Goal: Information Seeking & Learning: Check status

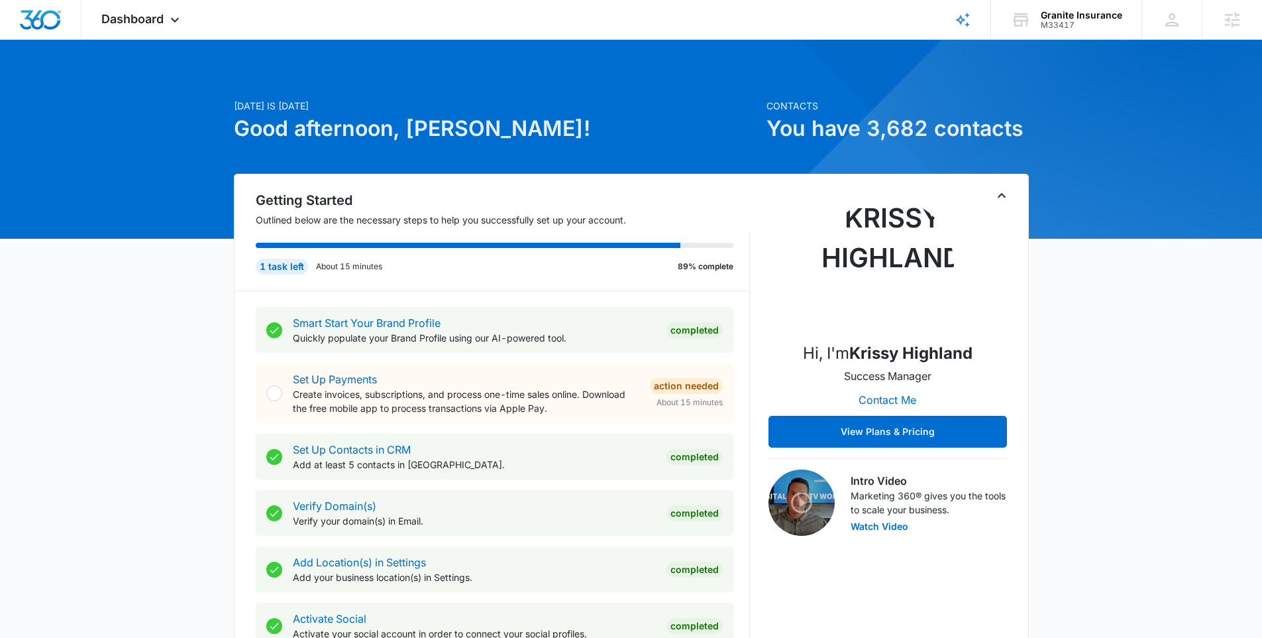
click at [1001, 194] on icon "Toggle Collapse" at bounding box center [1002, 195] width 8 height 5
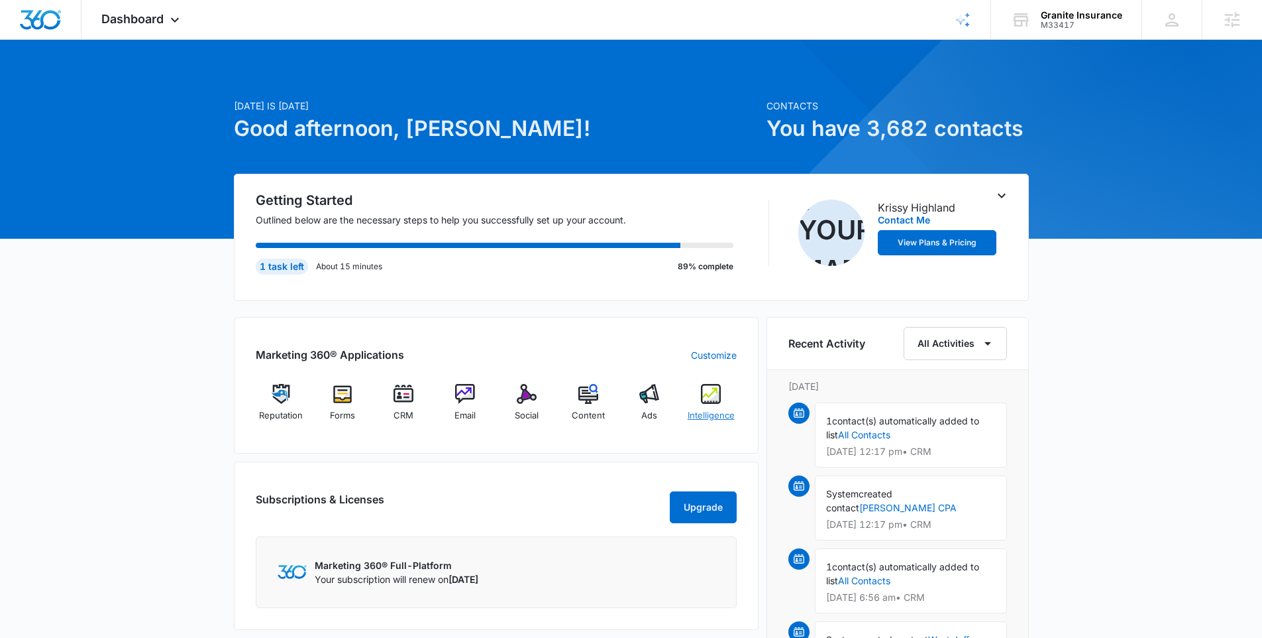
click at [704, 391] on img at bounding box center [711, 394] width 20 height 20
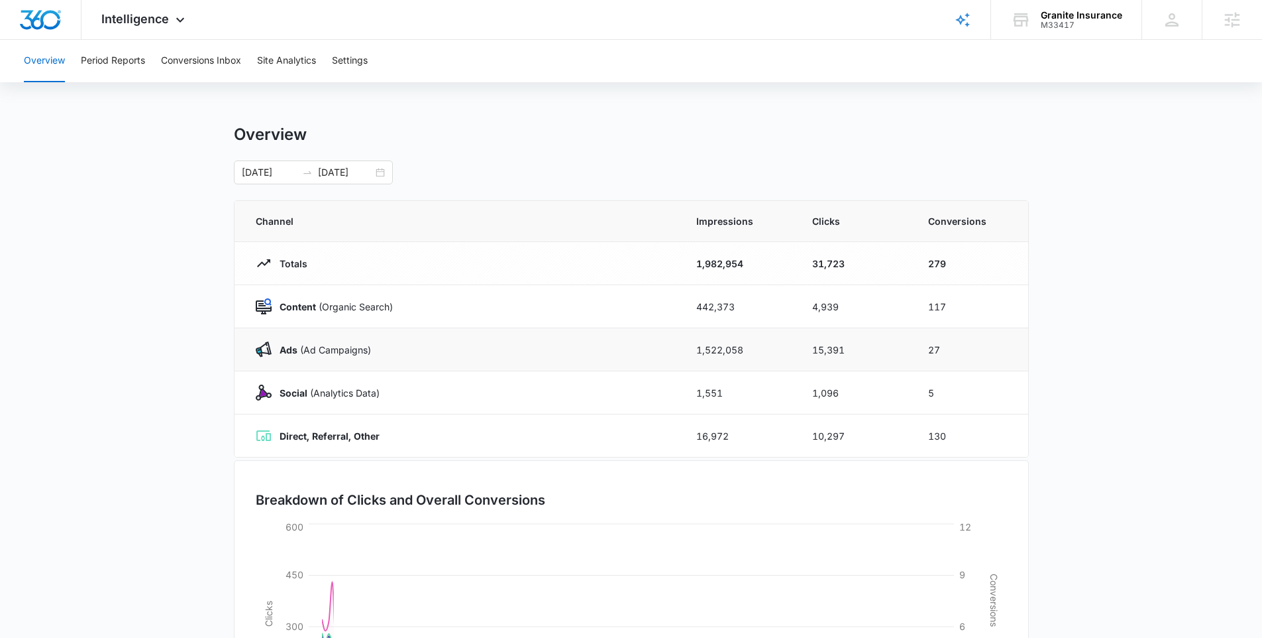
scroll to position [16, 0]
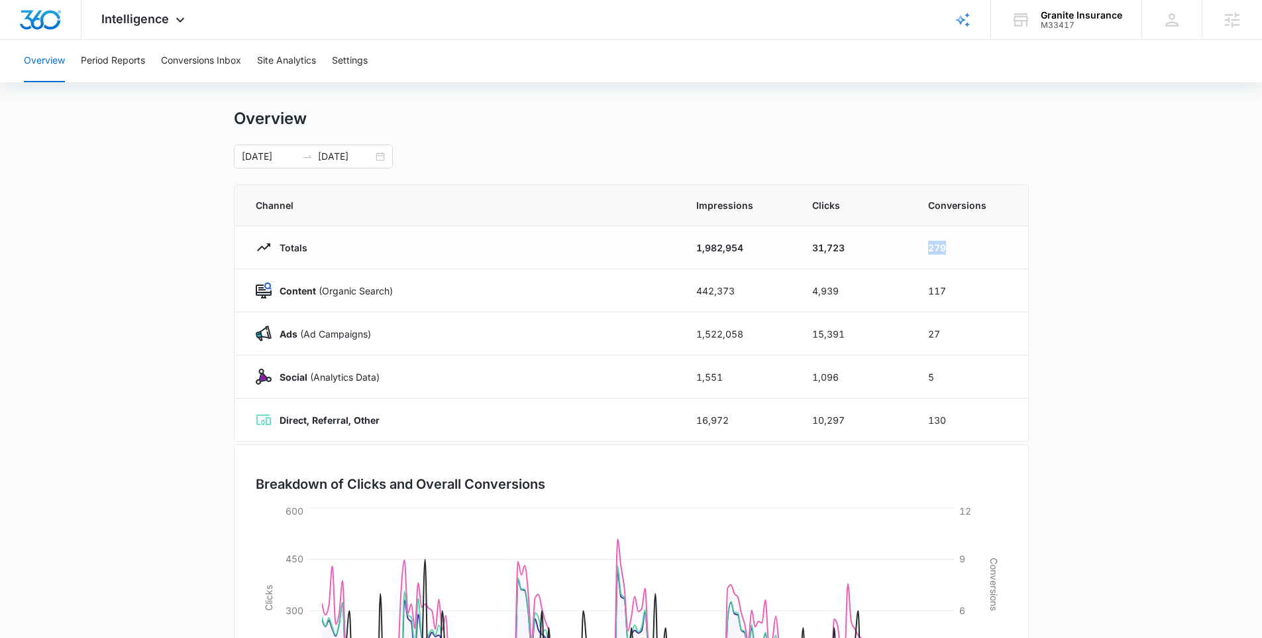
drag, startPoint x: 963, startPoint y: 250, endPoint x: 903, endPoint y: 252, distance: 60.4
click at [902, 252] on tr "Totals 1,982,954 31,723 279" at bounding box center [632, 247] width 794 height 43
drag, startPoint x: 962, startPoint y: 299, endPoint x: 878, endPoint y: 296, distance: 83.6
click at [888, 290] on tr "Content (Organic Search) 442,373 4,939 117" at bounding box center [632, 290] width 794 height 43
drag, startPoint x: 967, startPoint y: 322, endPoint x: 868, endPoint y: 333, distance: 99.4
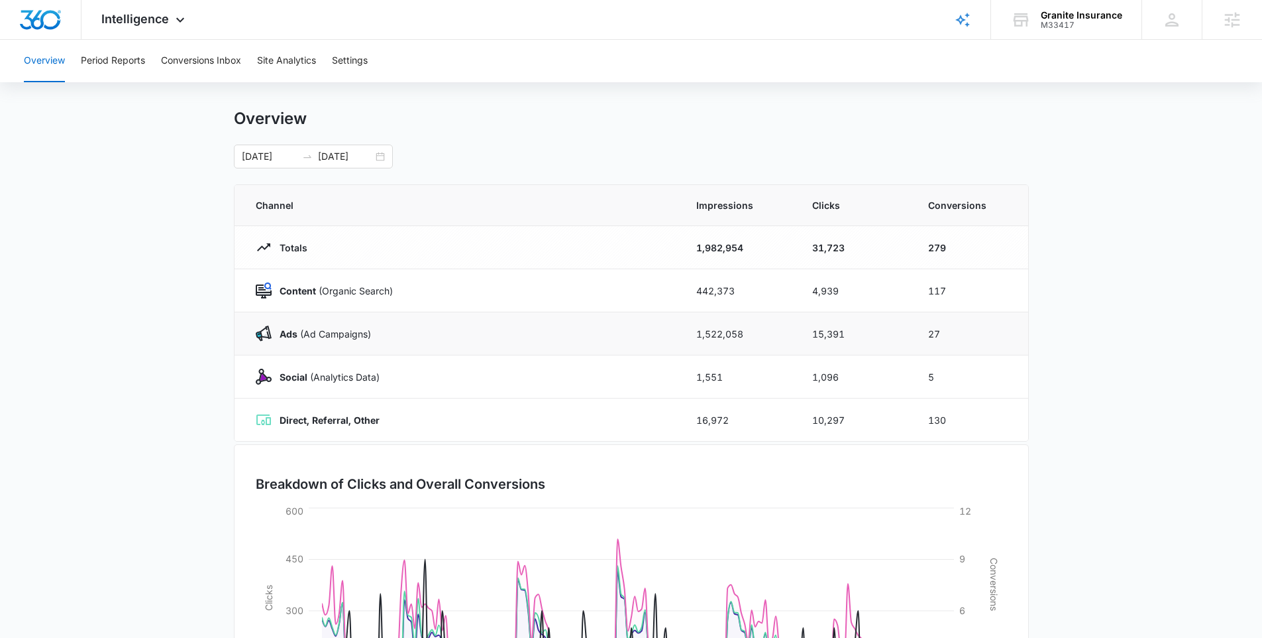
click at [868, 333] on tr "Ads ([PERSON_NAME]) 1,522,058 15,391 27" at bounding box center [632, 333] width 794 height 43
drag, startPoint x: 960, startPoint y: 331, endPoint x: 907, endPoint y: 341, distance: 53.8
click at [907, 341] on tr "Ads ([PERSON_NAME]) 1,522,058 15,391 27" at bounding box center [632, 333] width 794 height 43
drag, startPoint x: 938, startPoint y: 370, endPoint x: 916, endPoint y: 375, distance: 22.4
click at [916, 375] on td "5" at bounding box center [971, 376] width 116 height 43
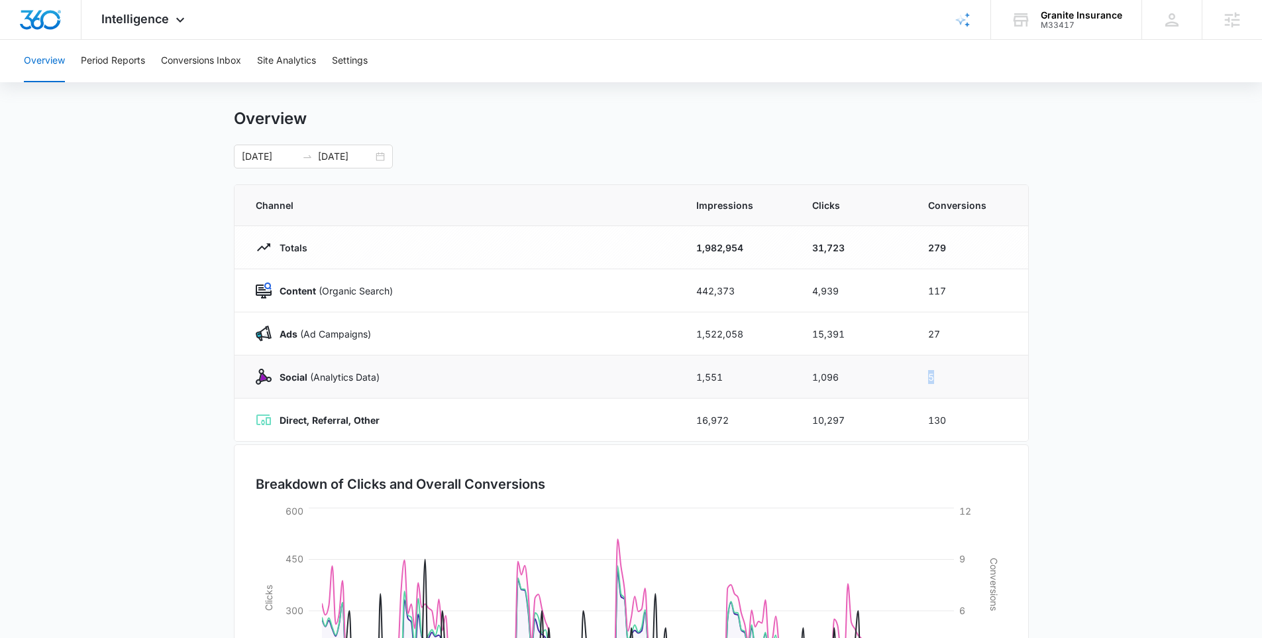
drag, startPoint x: 946, startPoint y: 376, endPoint x: 898, endPoint y: 374, distance: 48.4
click at [898, 374] on tr "Social (Analytics Data) 1,551 1,096 5" at bounding box center [632, 376] width 794 height 43
drag, startPoint x: 948, startPoint y: 419, endPoint x: 913, endPoint y: 425, distance: 36.3
click at [913, 425] on td "130" at bounding box center [971, 419] width 116 height 43
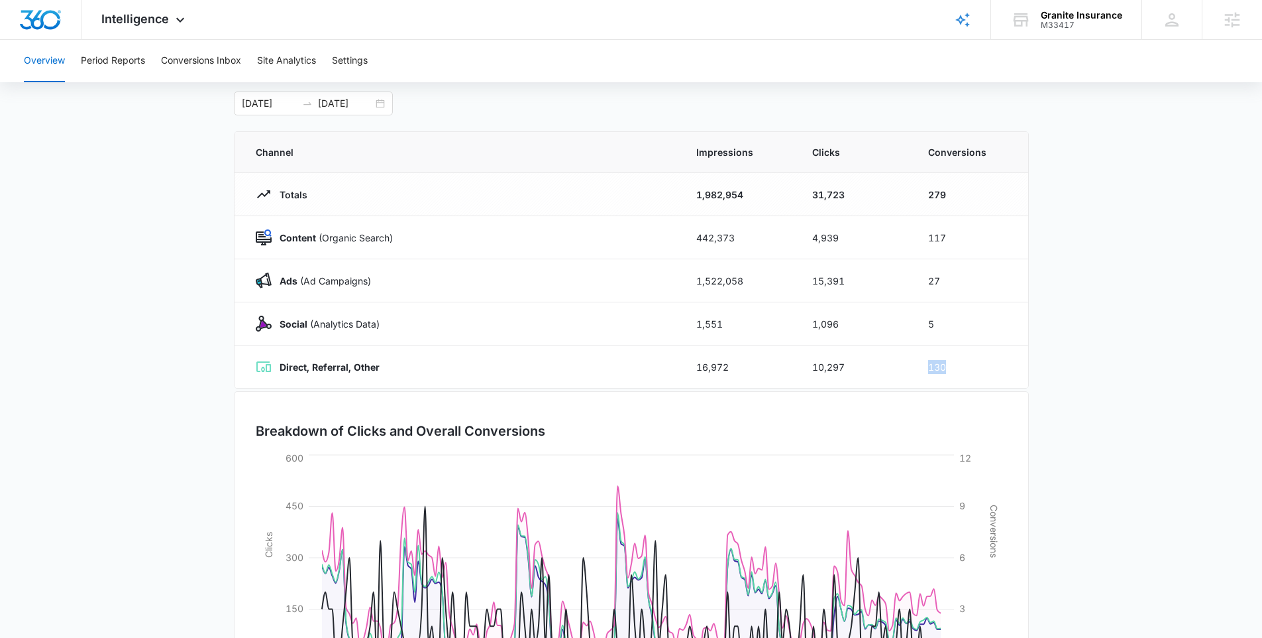
scroll to position [183, 0]
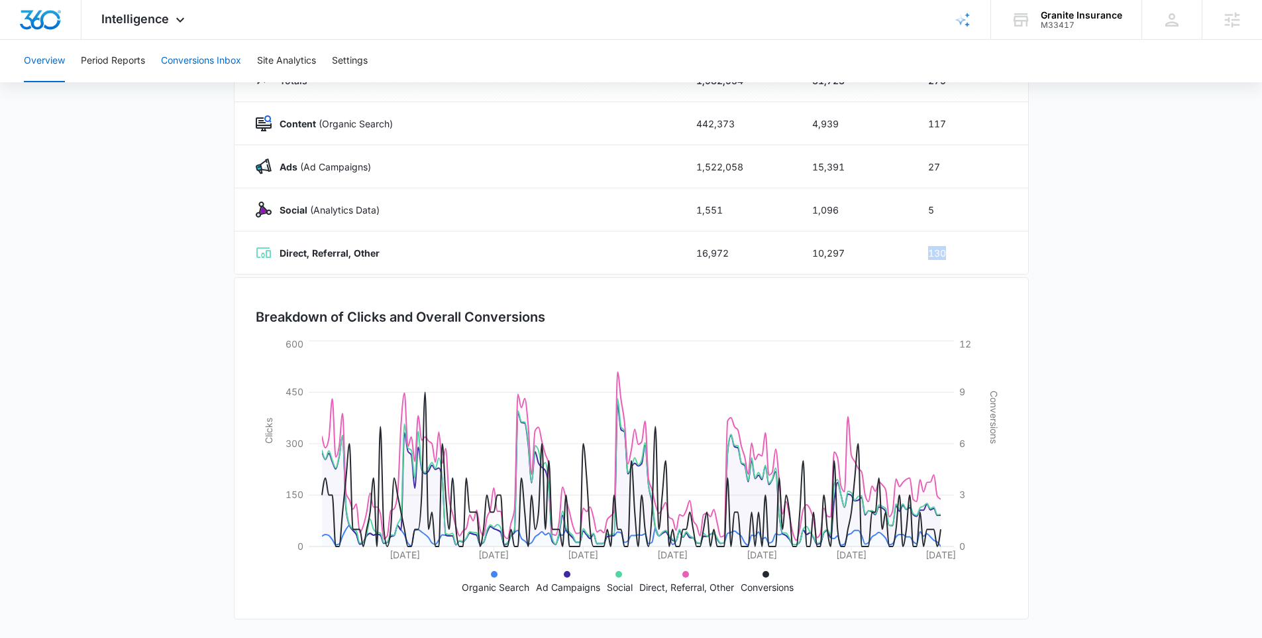
click at [207, 73] on button "Conversions Inbox" at bounding box center [201, 61] width 80 height 42
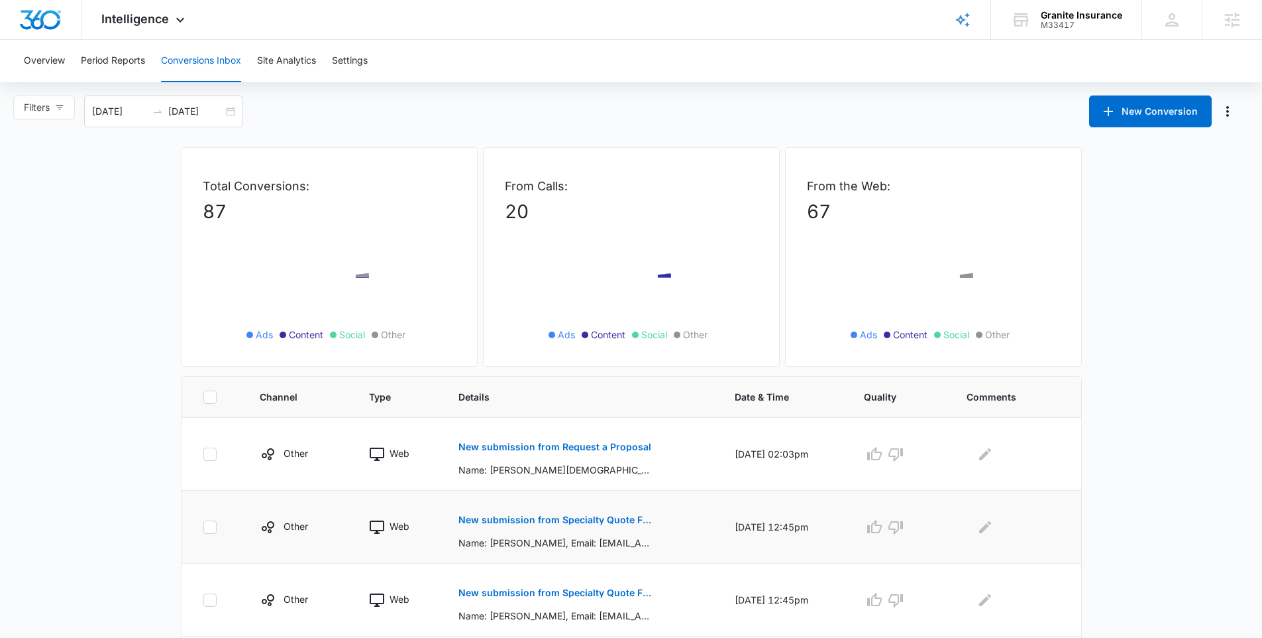
scroll to position [127, 0]
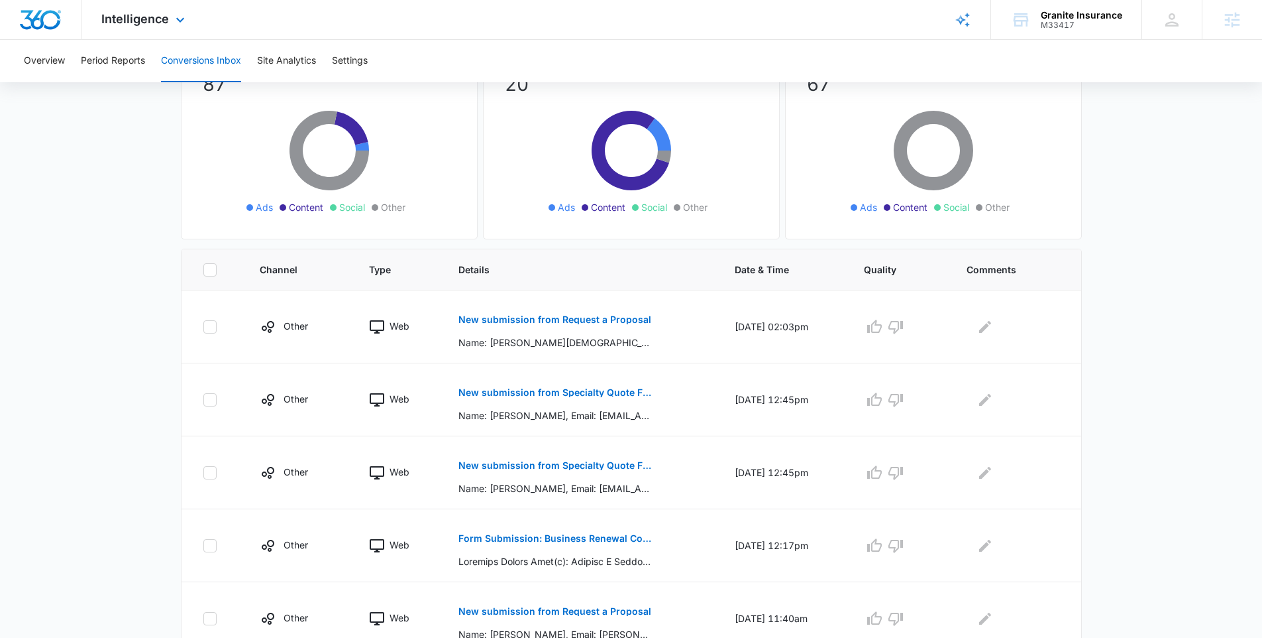
click at [36, 15] on img "Dashboard" at bounding box center [40, 20] width 42 height 20
